Goal: Information Seeking & Learning: Learn about a topic

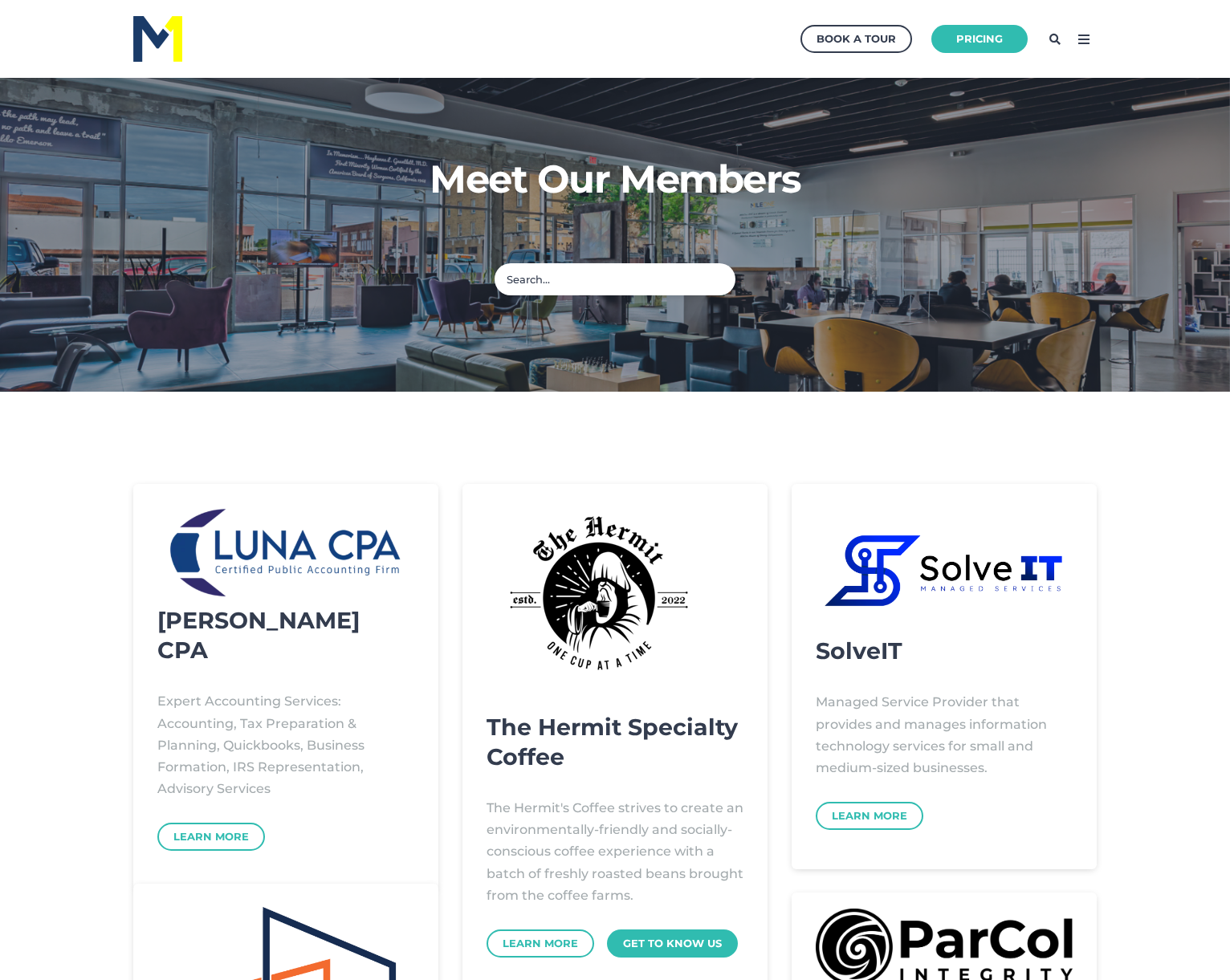
click at [1075, 43] on icon at bounding box center [1084, 40] width 26 height 26
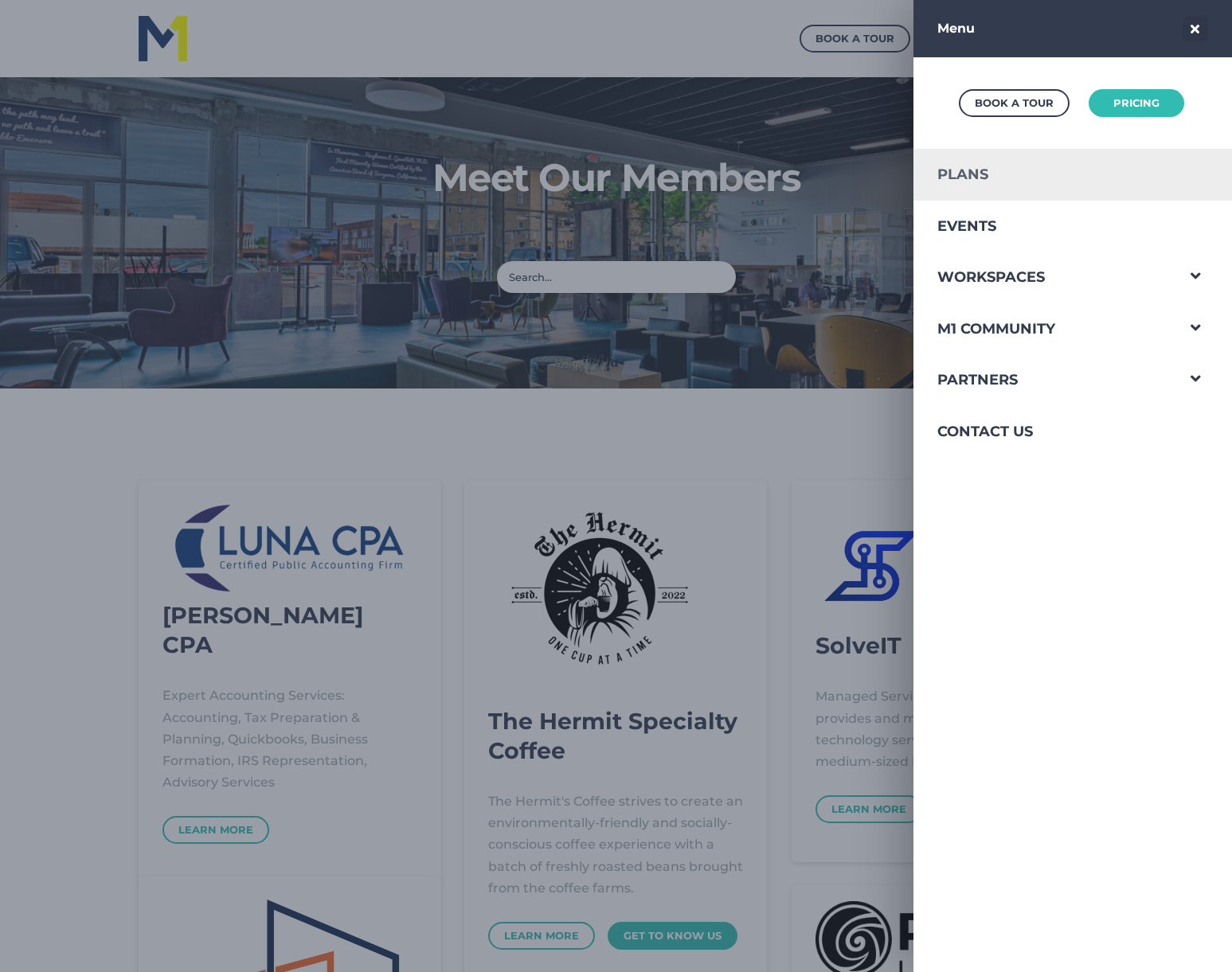
click at [985, 171] on link "Plans" at bounding box center [1044, 175] width 261 height 51
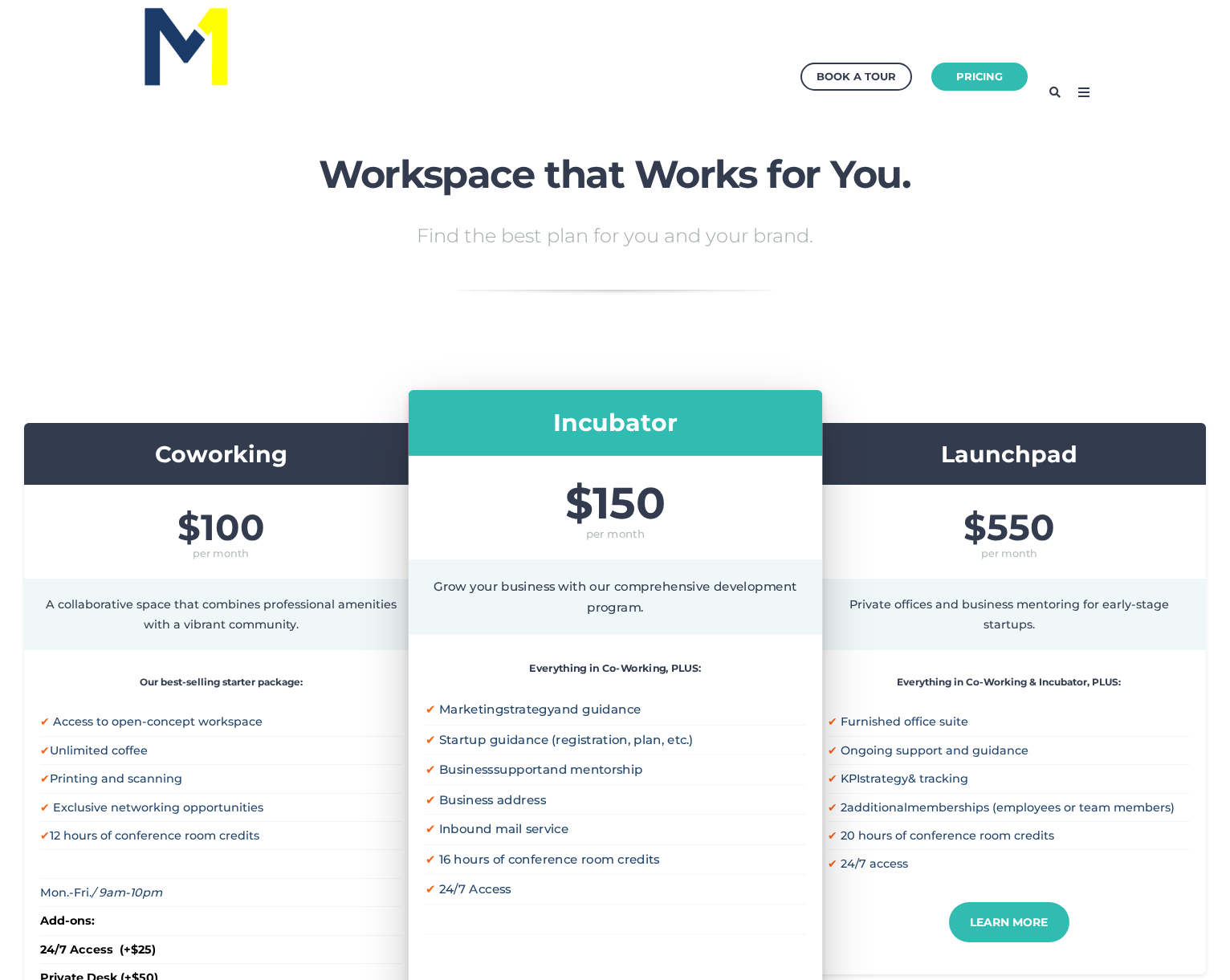
click at [237, 461] on h3 "Coworking" at bounding box center [222, 454] width 362 height 30
click at [592, 462] on div "$150" at bounding box center [614, 490] width 413 height 69
click at [893, 484] on div "Launchpad" at bounding box center [1008, 455] width 394 height 63
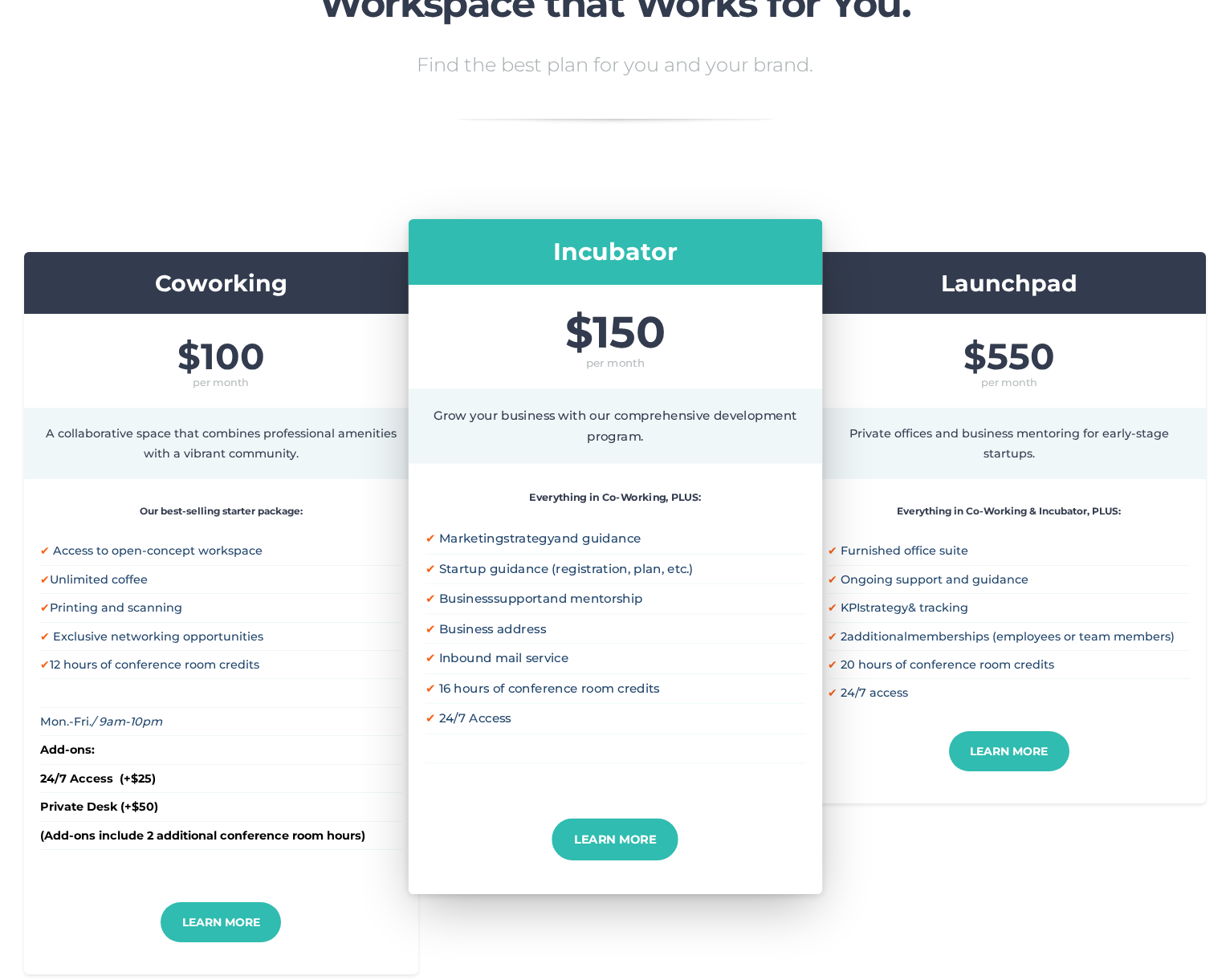
scroll to position [226, 0]
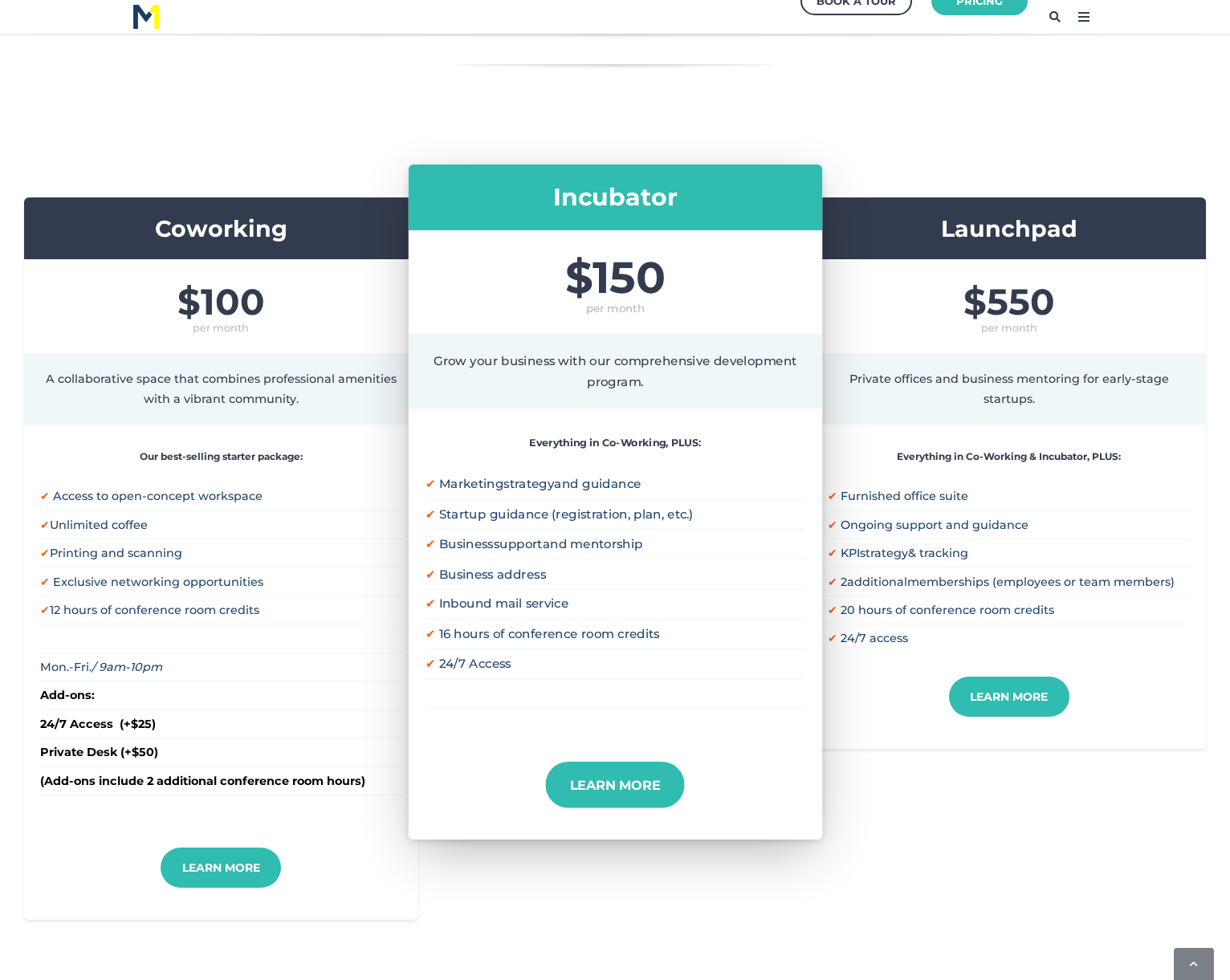
click at [621, 776] on link "Learn More" at bounding box center [614, 784] width 139 height 47
